Goal: Information Seeking & Learning: Understand process/instructions

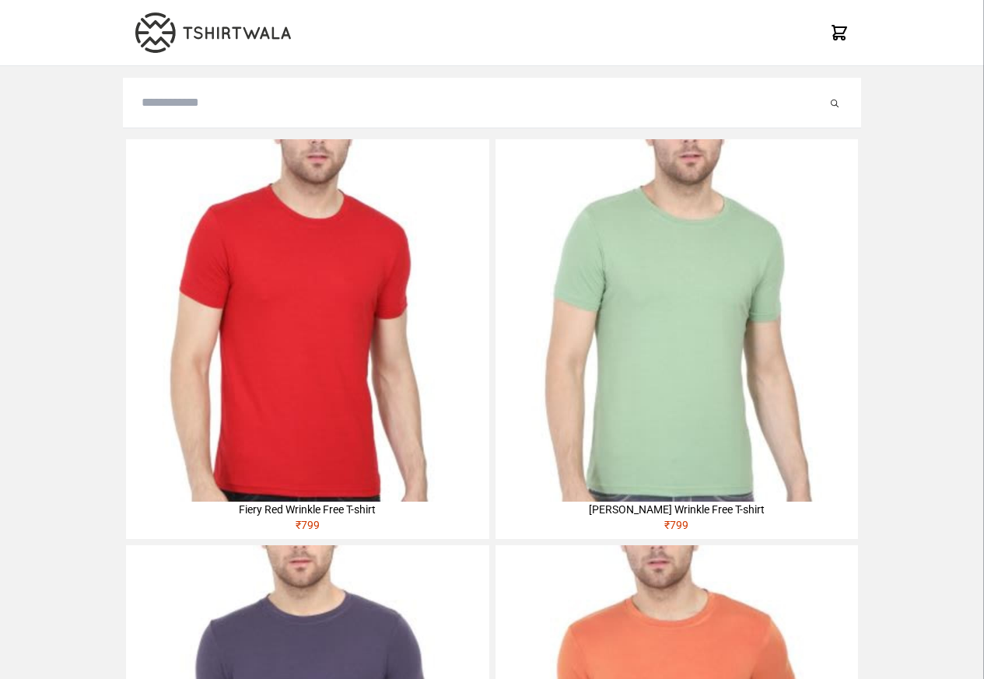
click at [180, 240] on img at bounding box center [307, 320] width 362 height 362
click at [168, 105] on input "search" at bounding box center [484, 102] width 685 height 19
paste input "******"
click at [820, 105] on icon "submit" at bounding box center [819, 104] width 8 height 8
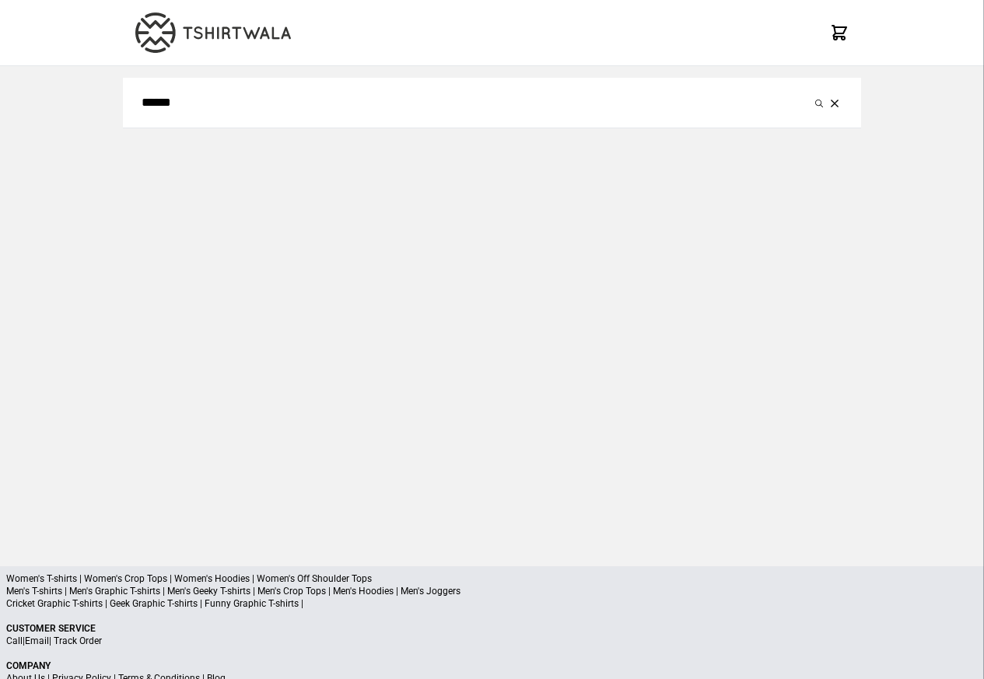
click at [192, 105] on input "******" at bounding box center [476, 102] width 669 height 19
paste input "search"
type input "******"
click at [824, 104] on button "submit" at bounding box center [819, 102] width 16 height 19
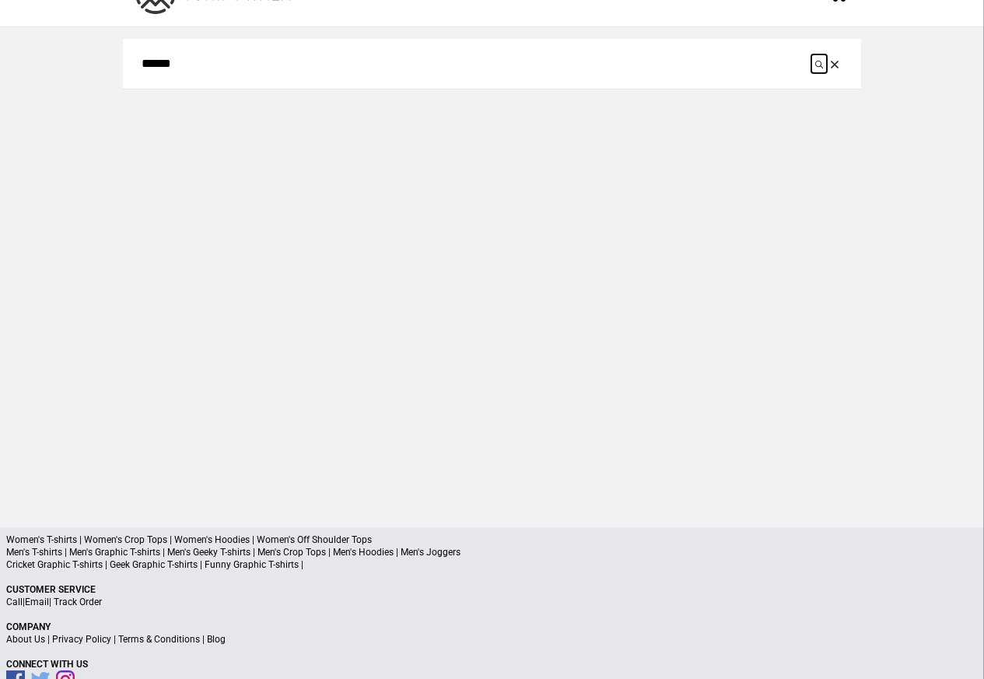
scroll to position [74, 0]
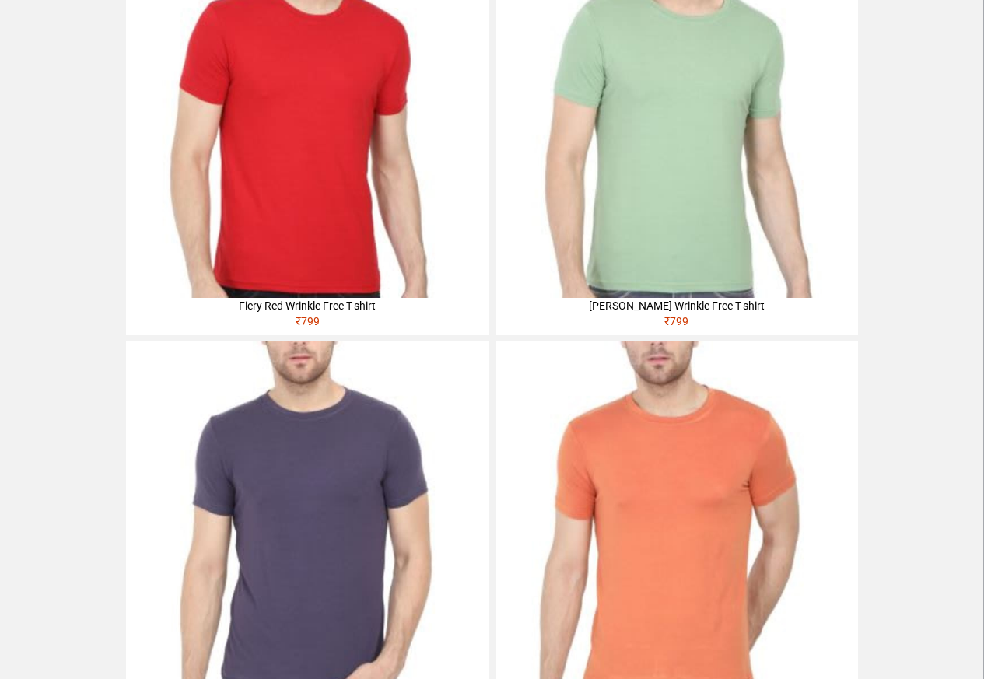
scroll to position [72, 0]
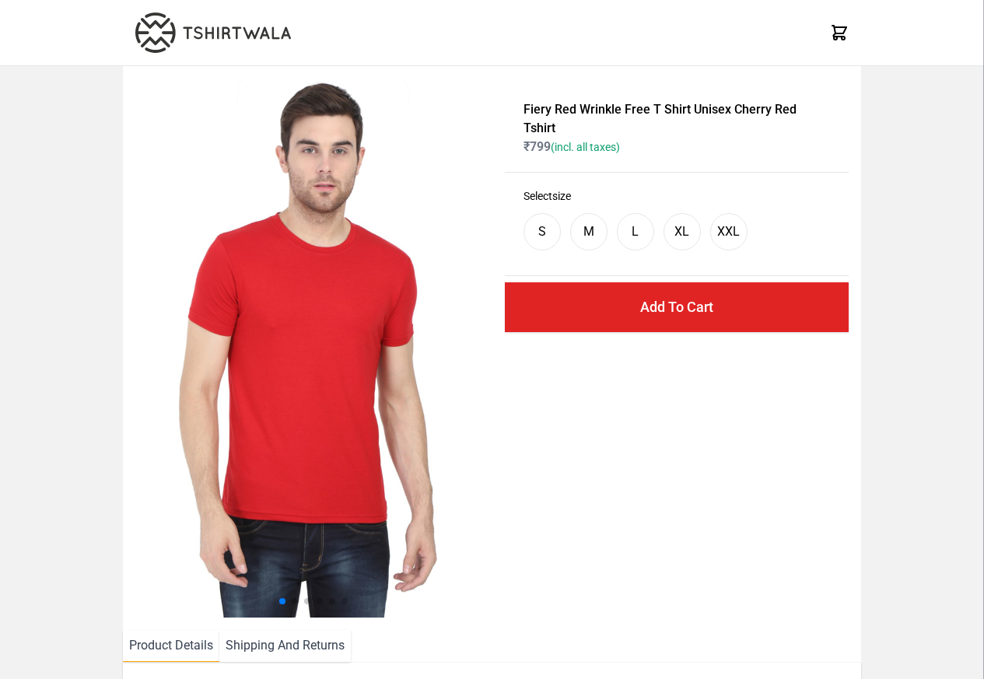
click at [267, 481] on img at bounding box center [314, 348] width 359 height 539
click at [270, 645] on li "Shipping And Returns" at bounding box center [284, 646] width 131 height 32
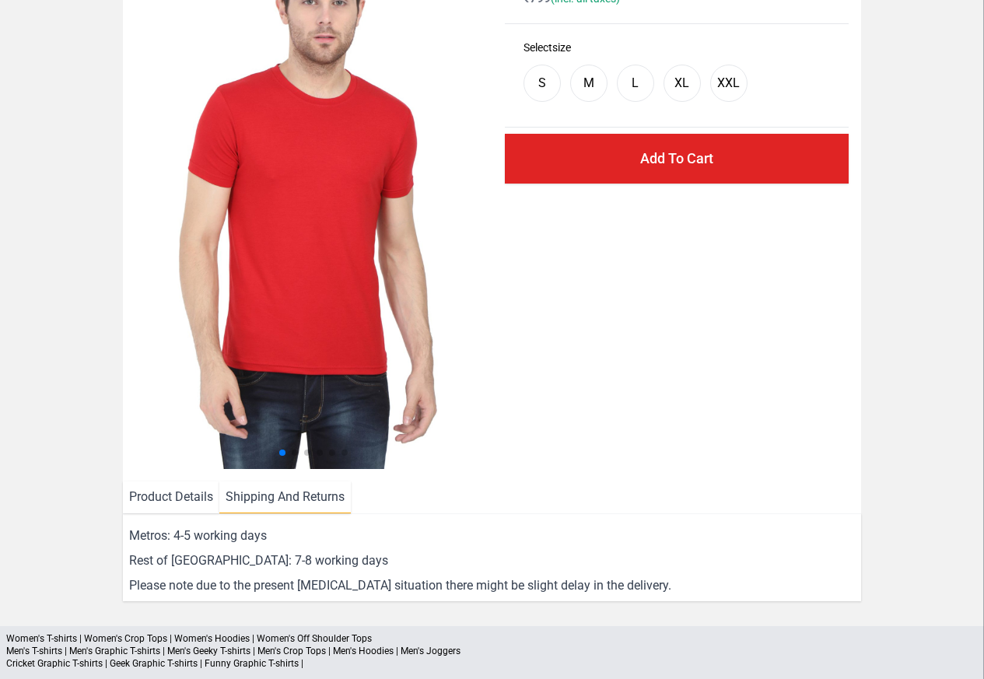
scroll to position [281, 0]
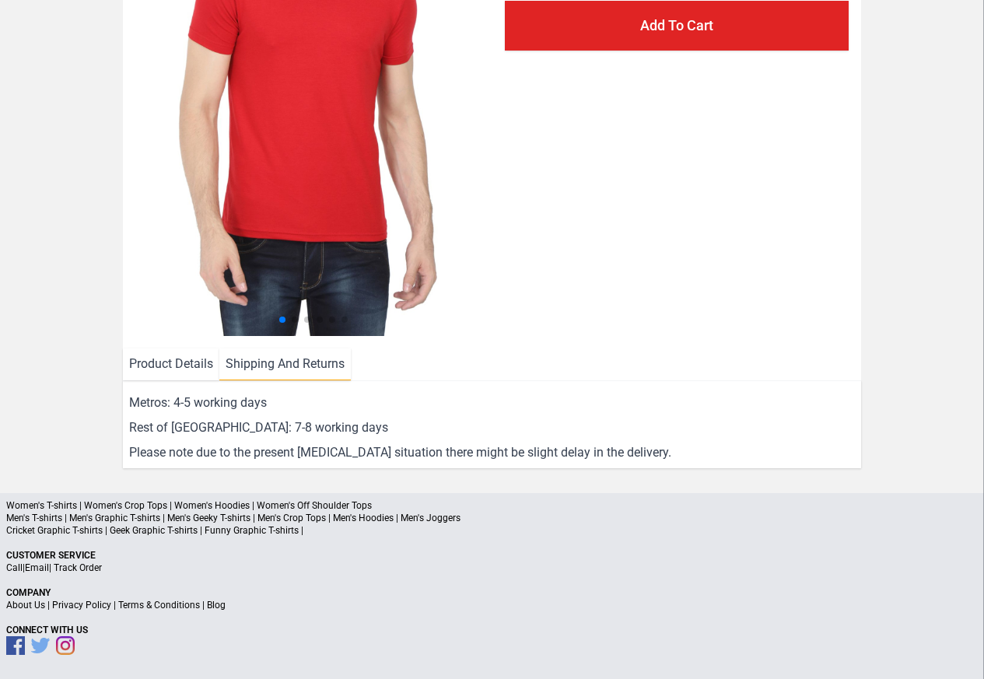
click at [52, 609] on link "Privacy Policy" at bounding box center [81, 604] width 59 height 11
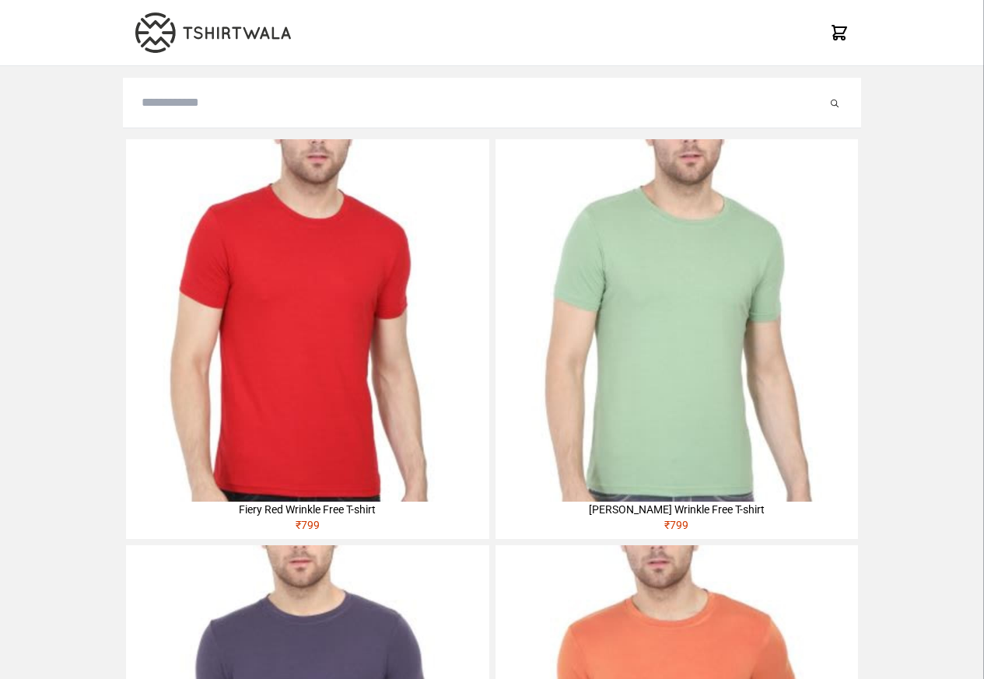
click at [180, 238] on img at bounding box center [307, 320] width 362 height 362
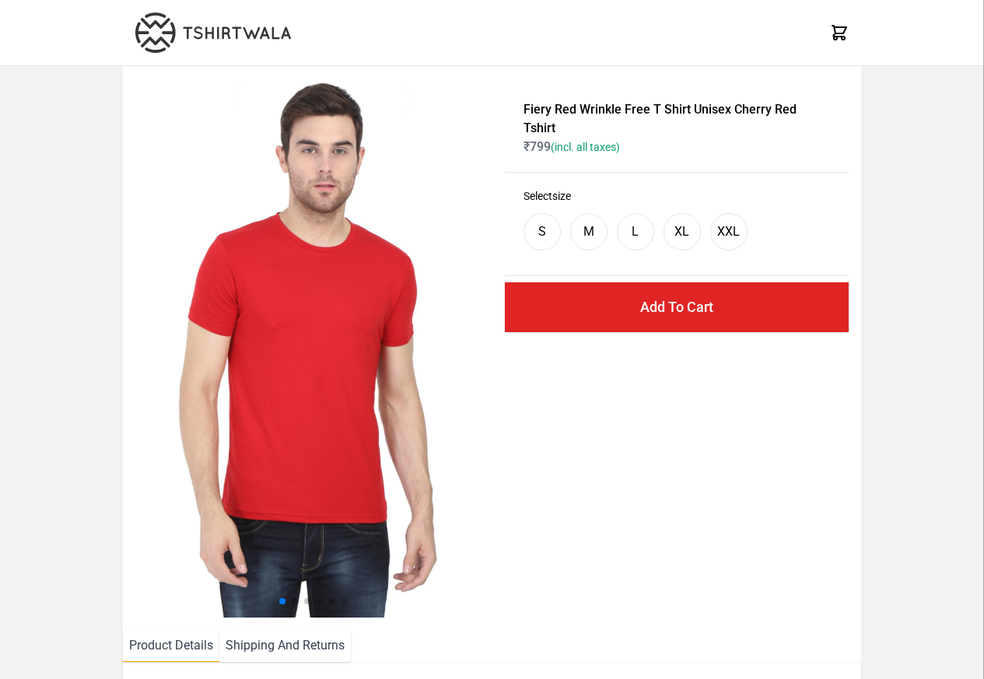
click at [821, 234] on div "S M L XL XXL" at bounding box center [676, 232] width 306 height 56
